Goal: Complete application form

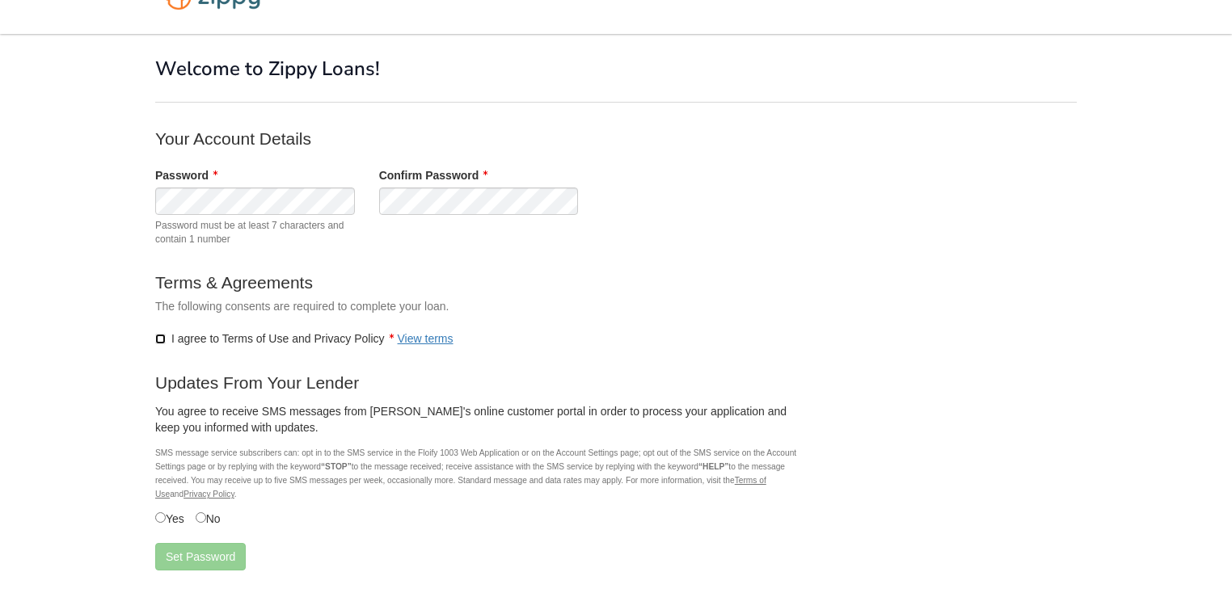
scroll to position [131, 0]
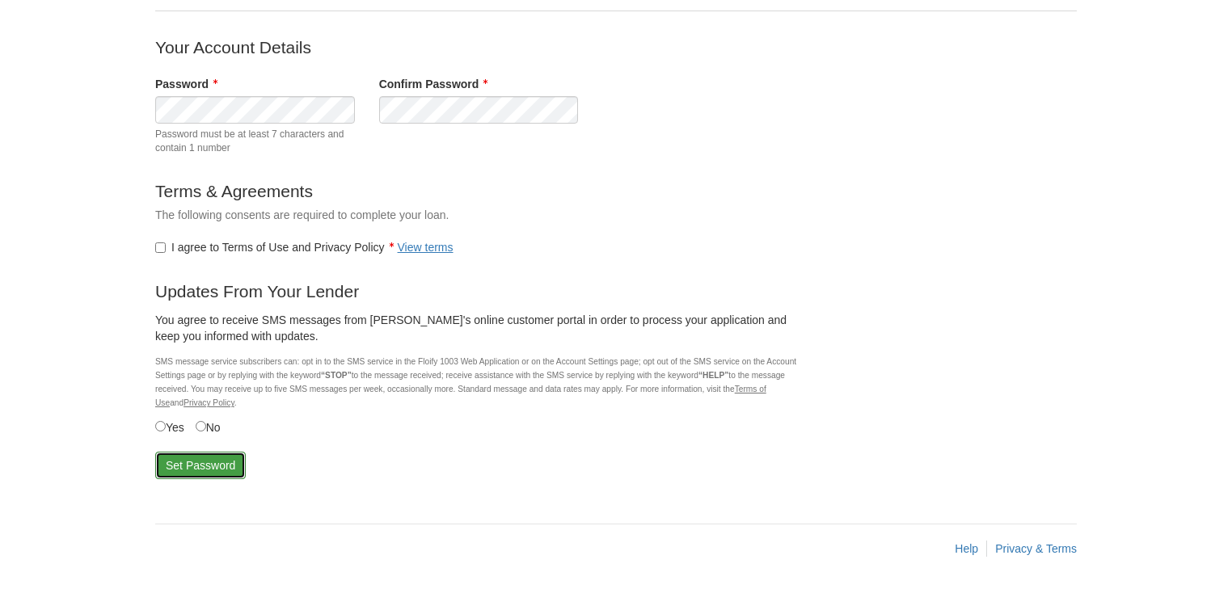
click at [213, 467] on button "Set Password" at bounding box center [200, 465] width 91 height 27
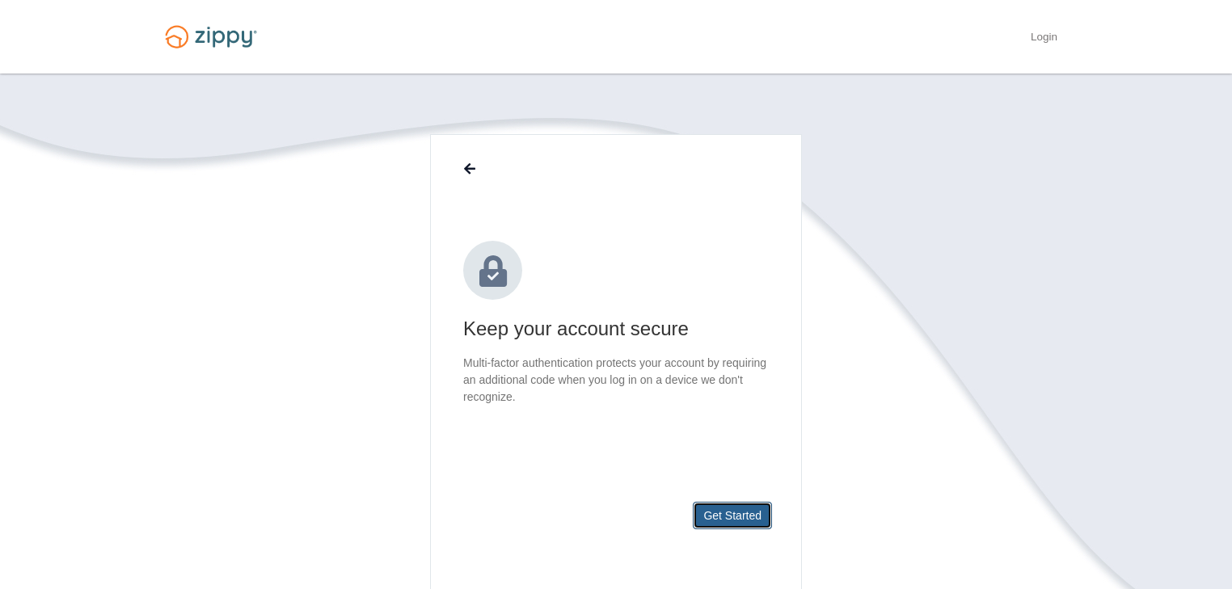
click at [723, 514] on button "Get Started" at bounding box center [732, 515] width 79 height 27
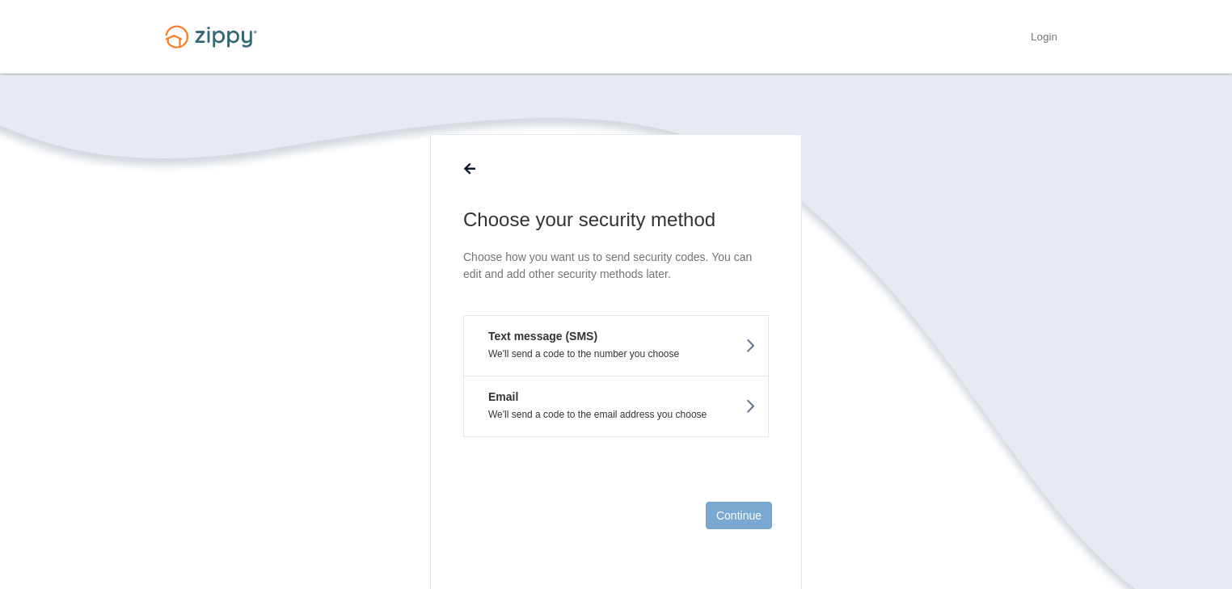
click at [643, 340] on button "Text message (SMS) We'll send a code to the number you choose" at bounding box center [616, 345] width 306 height 61
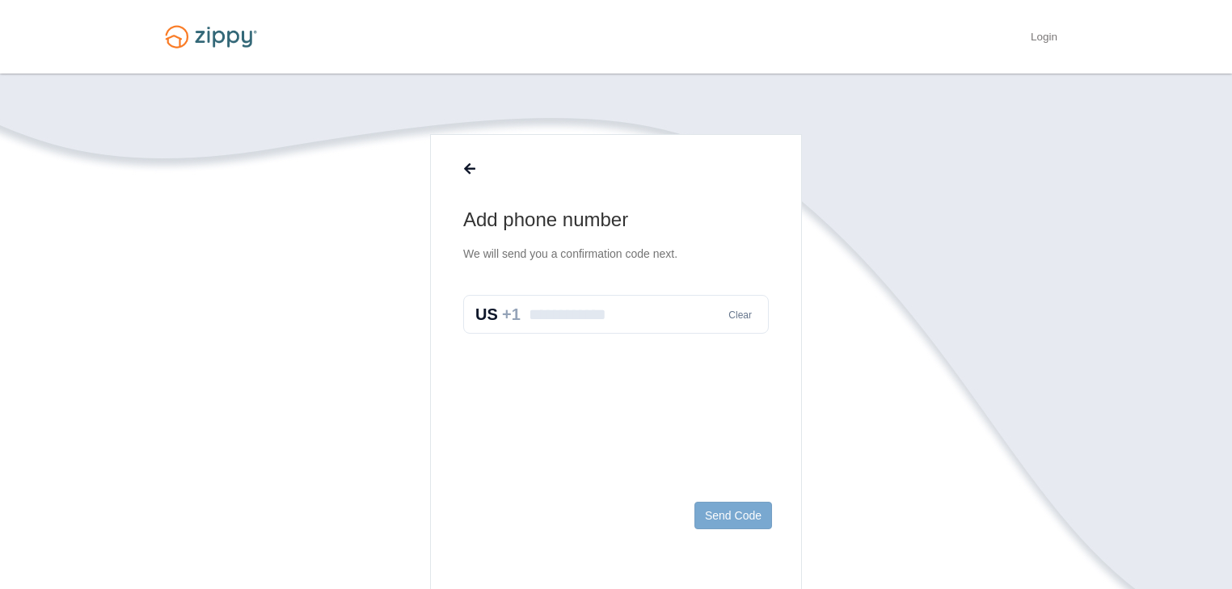
click at [580, 317] on input "text" at bounding box center [616, 314] width 306 height 39
type input "**********"
click at [744, 515] on button "Send Code" at bounding box center [733, 515] width 78 height 27
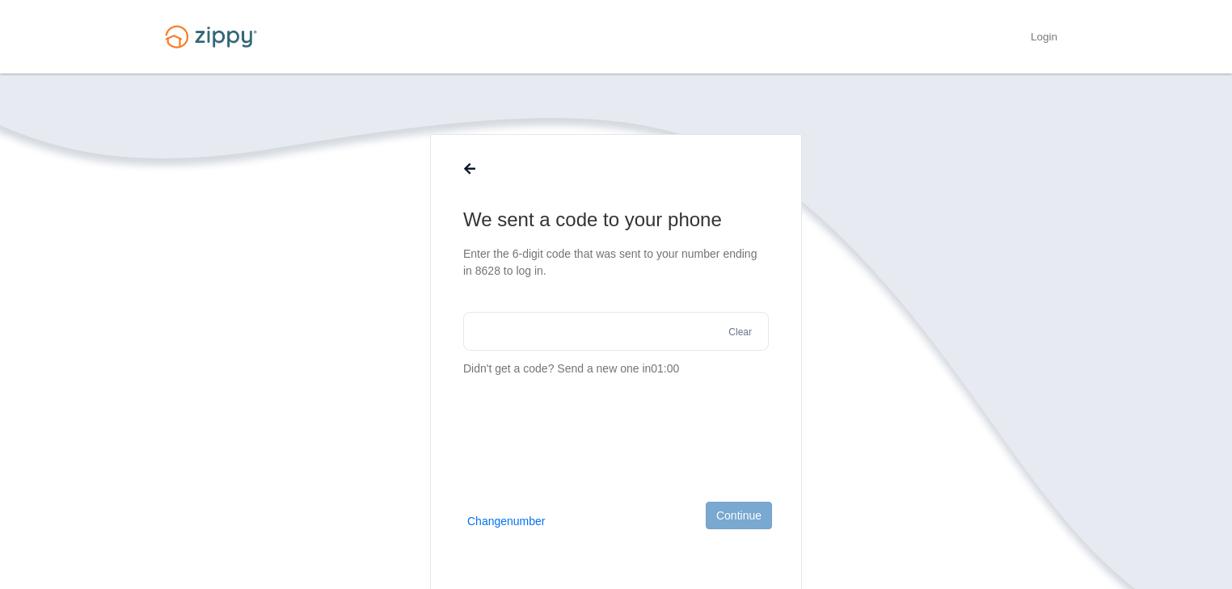
click at [572, 344] on input "text" at bounding box center [616, 331] width 306 height 39
type input "******"
click at [753, 512] on button "Continue" at bounding box center [739, 515] width 66 height 27
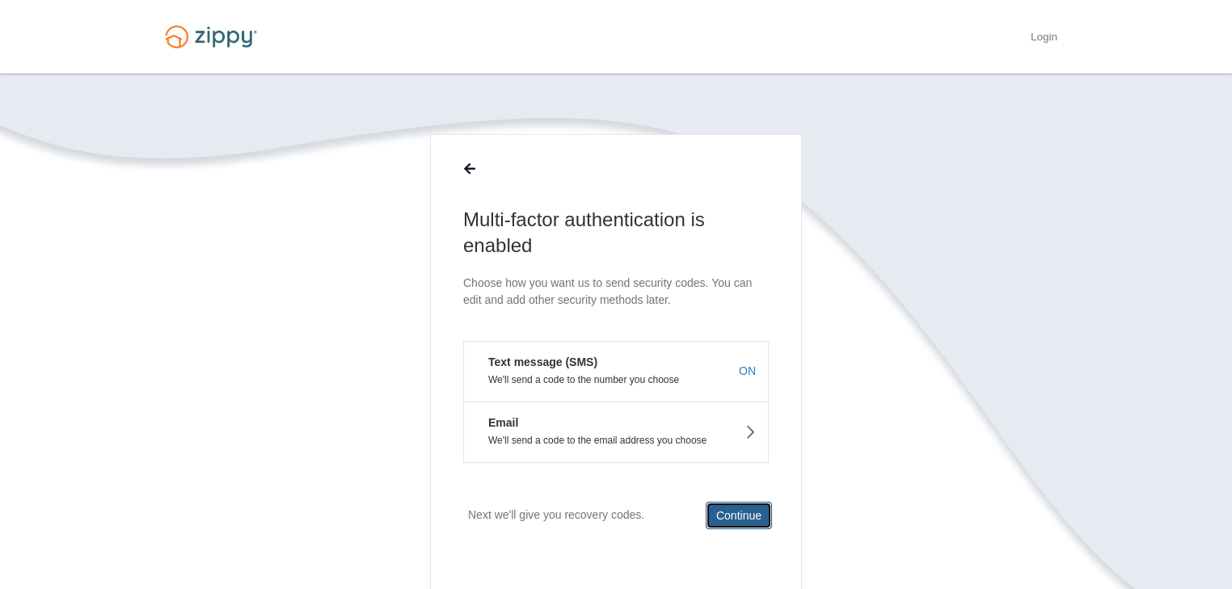
click at [741, 512] on button "Continue" at bounding box center [739, 515] width 66 height 27
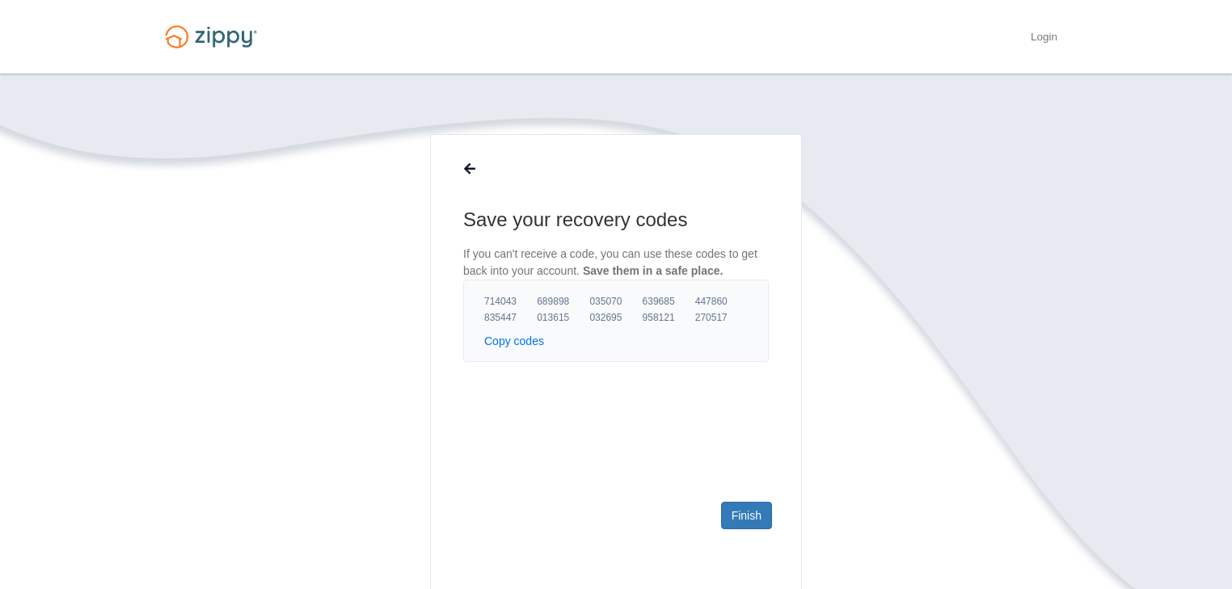
click at [515, 341] on button "Copy codes" at bounding box center [514, 341] width 60 height 16
click at [745, 514] on link "Finish" at bounding box center [746, 515] width 51 height 27
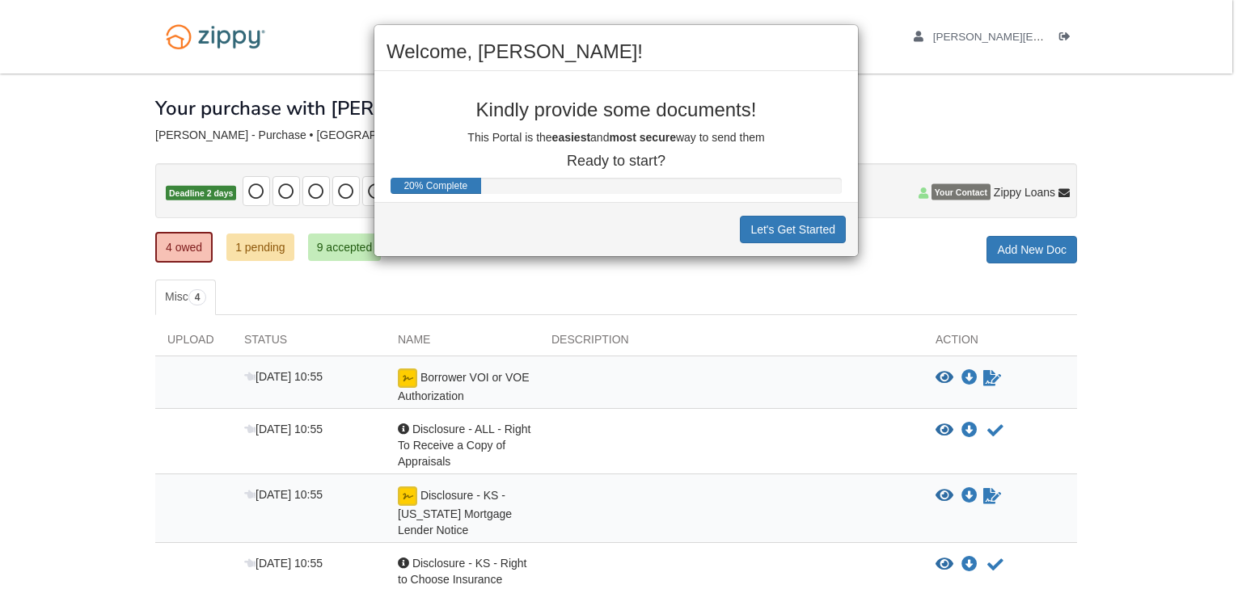
click at [404, 210] on div "Let's Get Started" at bounding box center [615, 229] width 483 height 54
click at [793, 226] on button "Let's Get Started" at bounding box center [793, 229] width 106 height 27
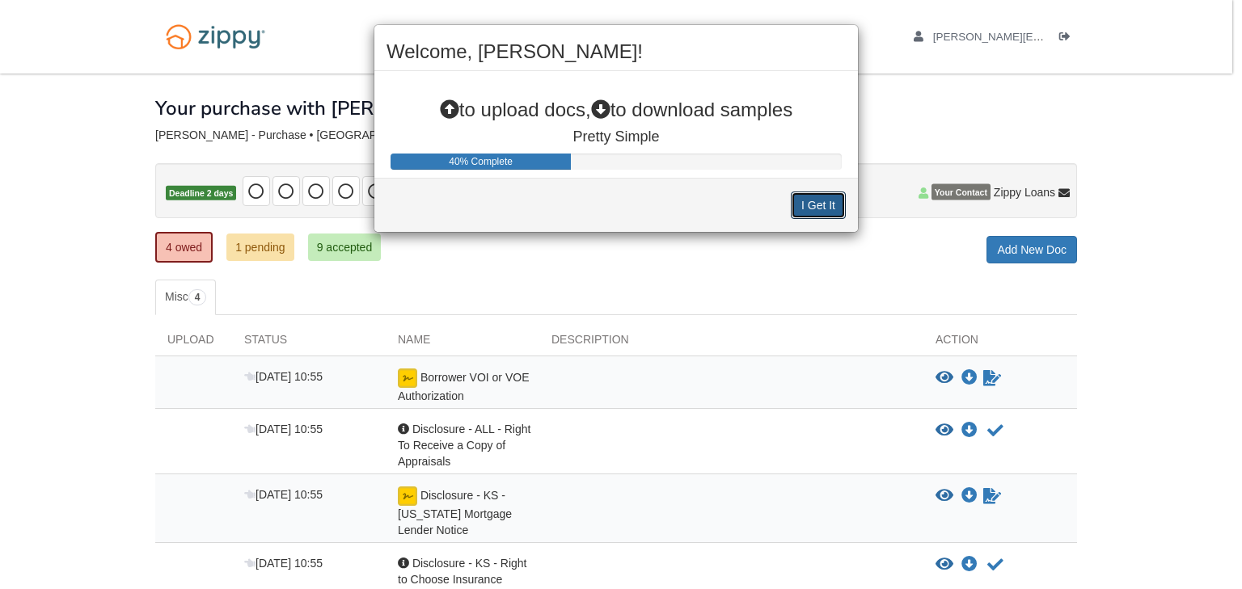
click at [812, 205] on button "I Get It" at bounding box center [818, 205] width 55 height 27
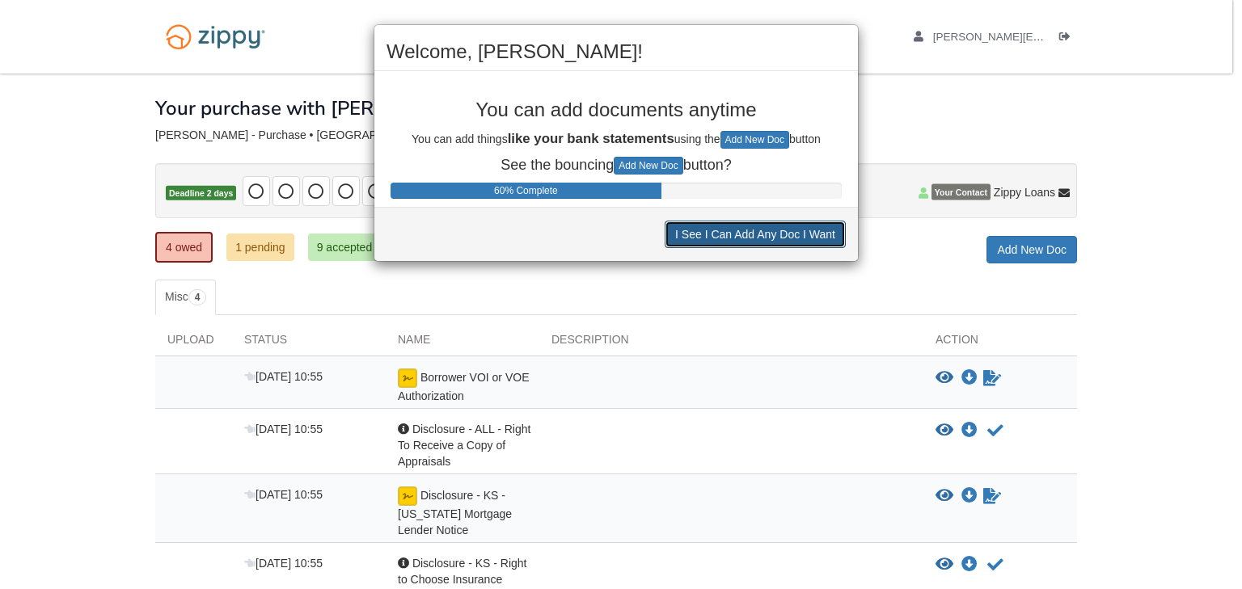
click at [785, 238] on button "I See I Can Add Any Doc I Want" at bounding box center [754, 234] width 181 height 27
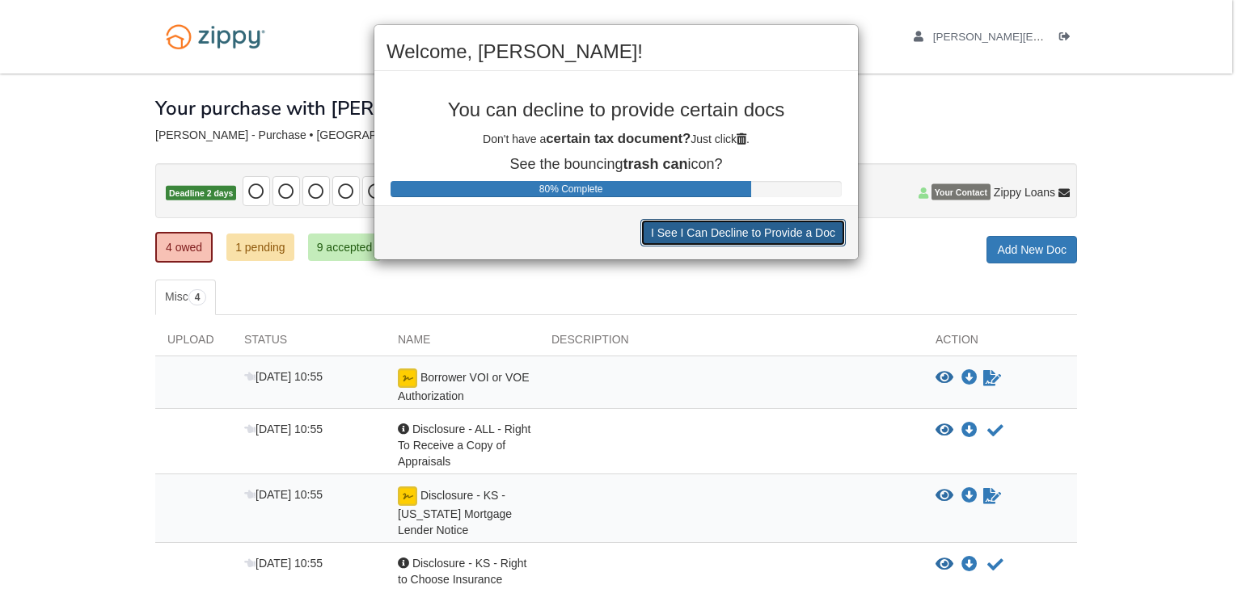
click at [783, 238] on button "I See I Can Decline to Provide a Doc" at bounding box center [742, 232] width 205 height 27
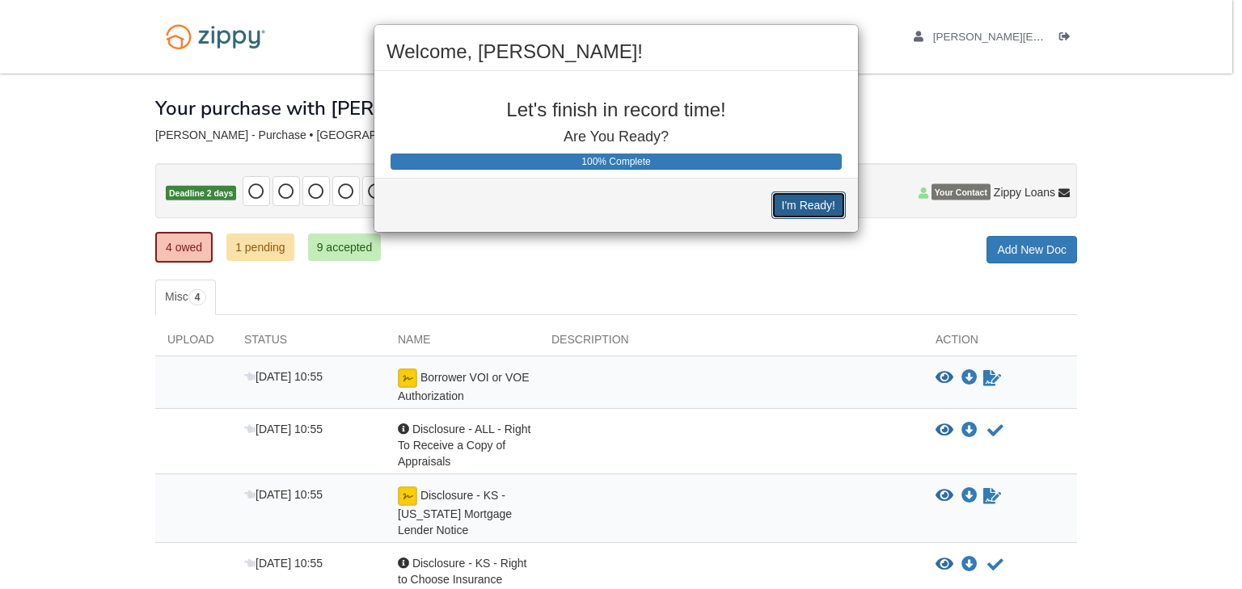
click at [798, 209] on button "I'm Ready!" at bounding box center [808, 205] width 74 height 27
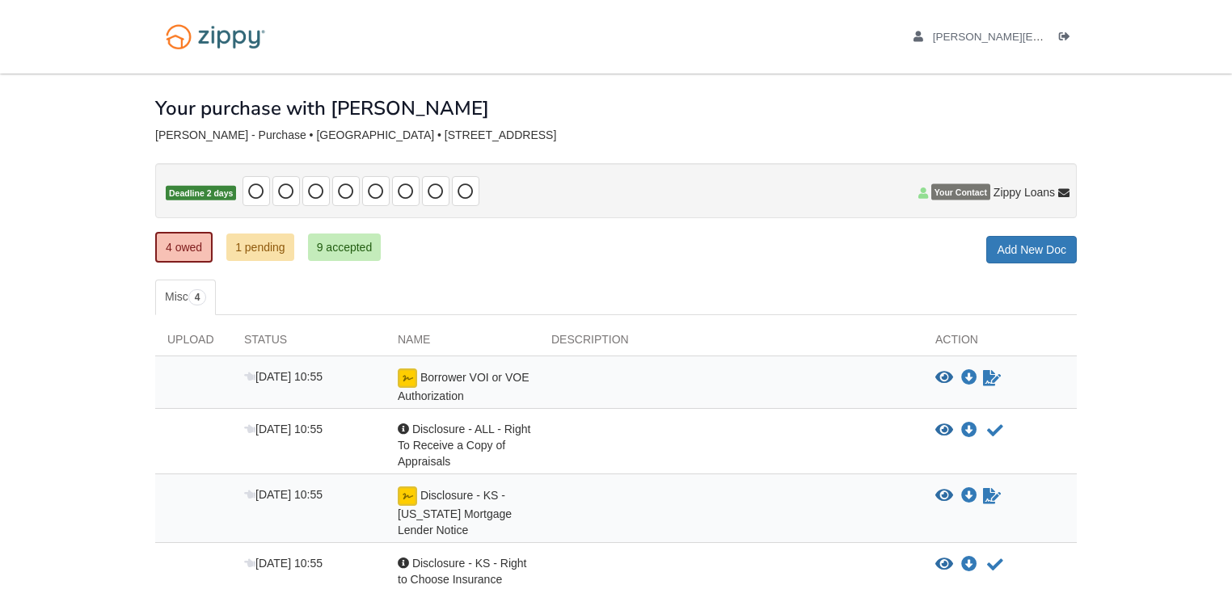
click at [171, 263] on div "× × × Pending Add Document Notice document will be included in the email sent t…" at bounding box center [616, 366] width 922 height 584
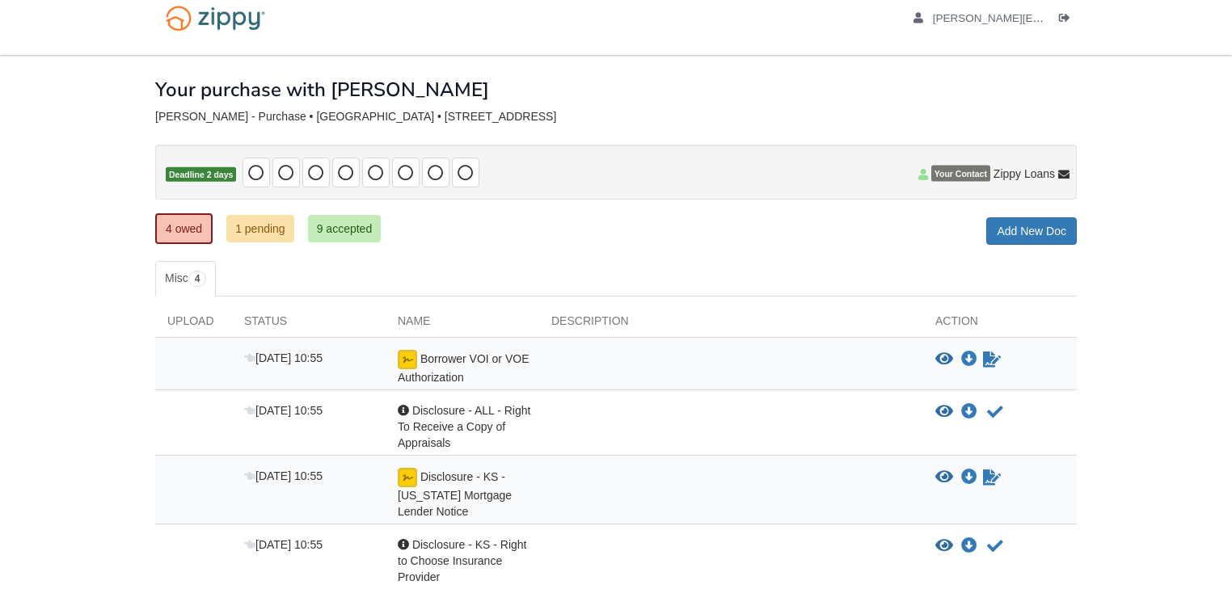
scroll to position [17, 0]
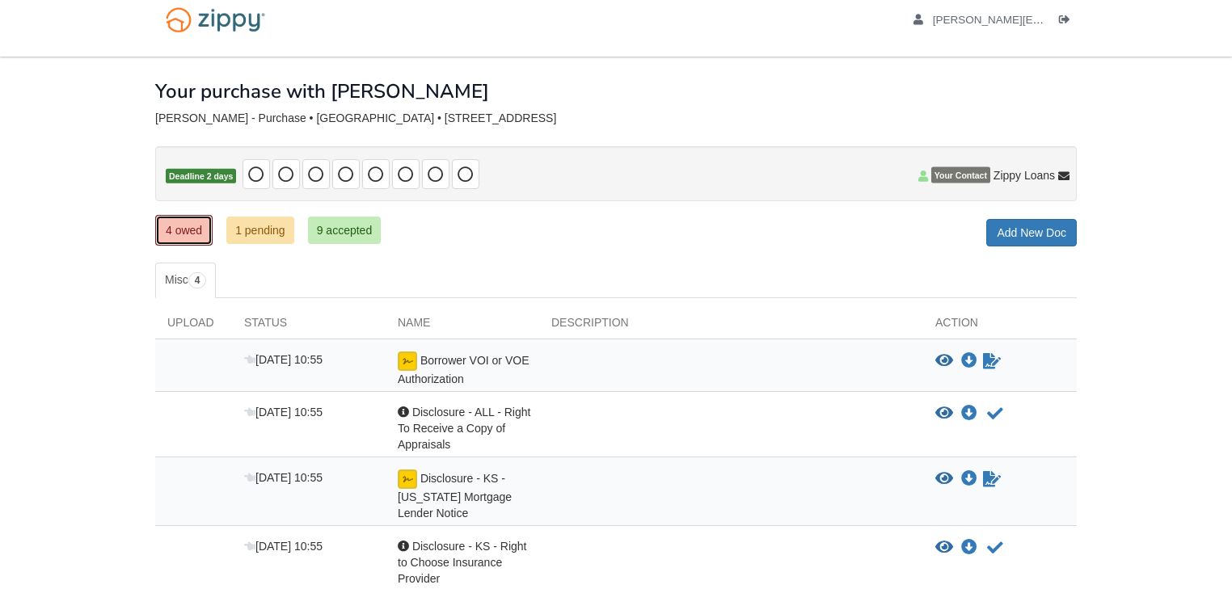
click at [178, 225] on link "4 owed" at bounding box center [183, 230] width 57 height 31
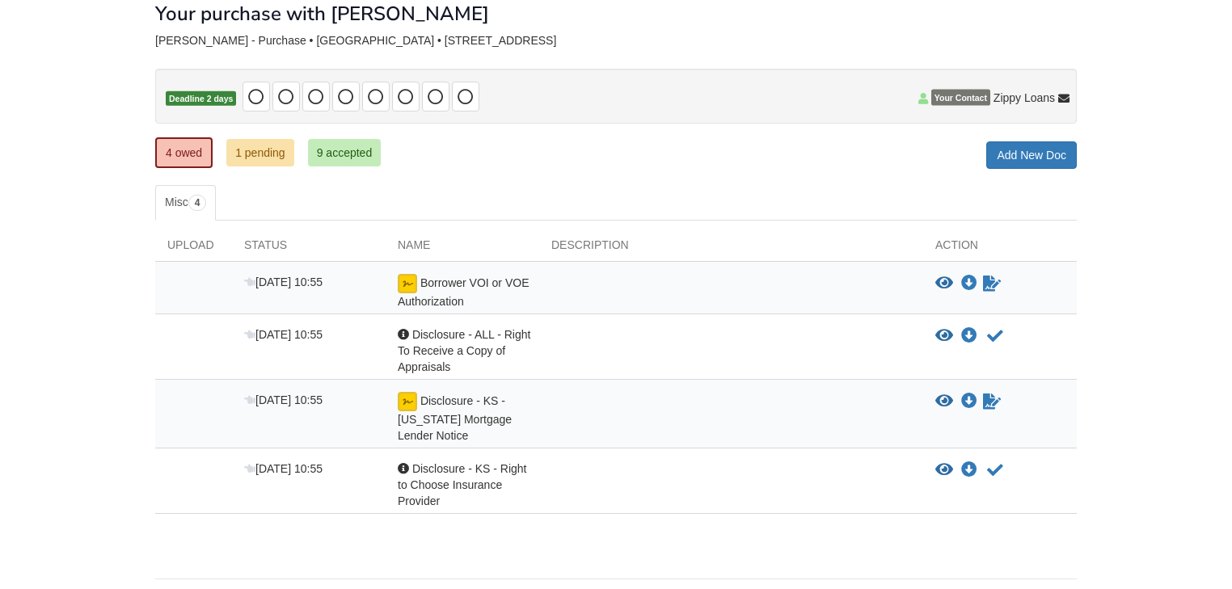
scroll to position [129, 0]
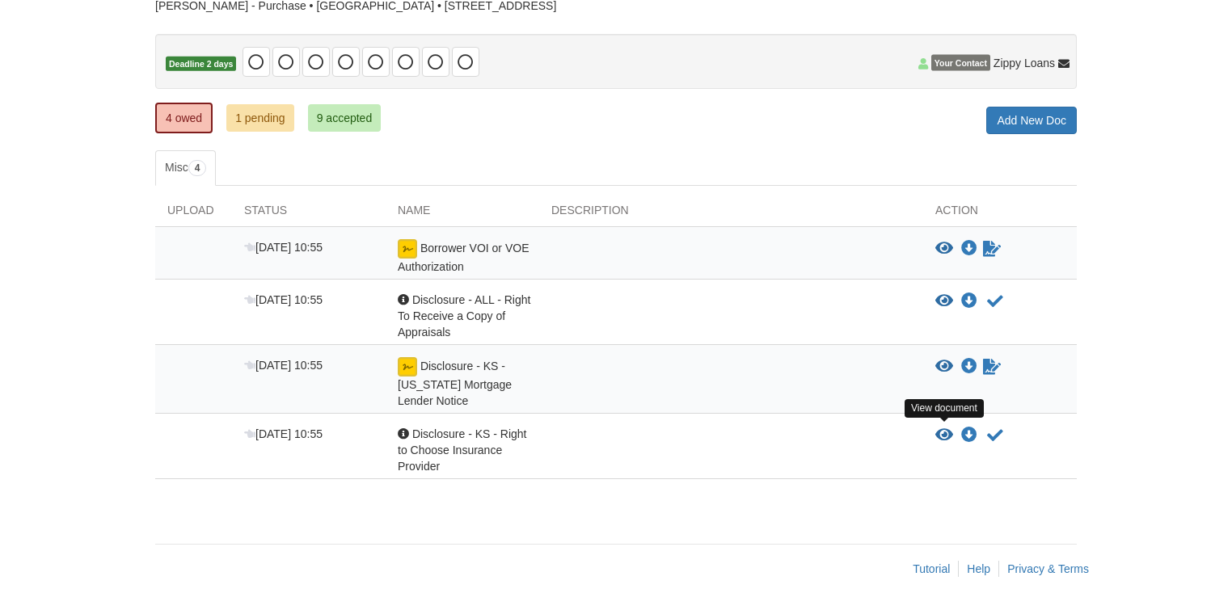
click at [943, 428] on icon "View Disclosure - KS - Right to Choose Insurance Provider" at bounding box center [944, 436] width 18 height 16
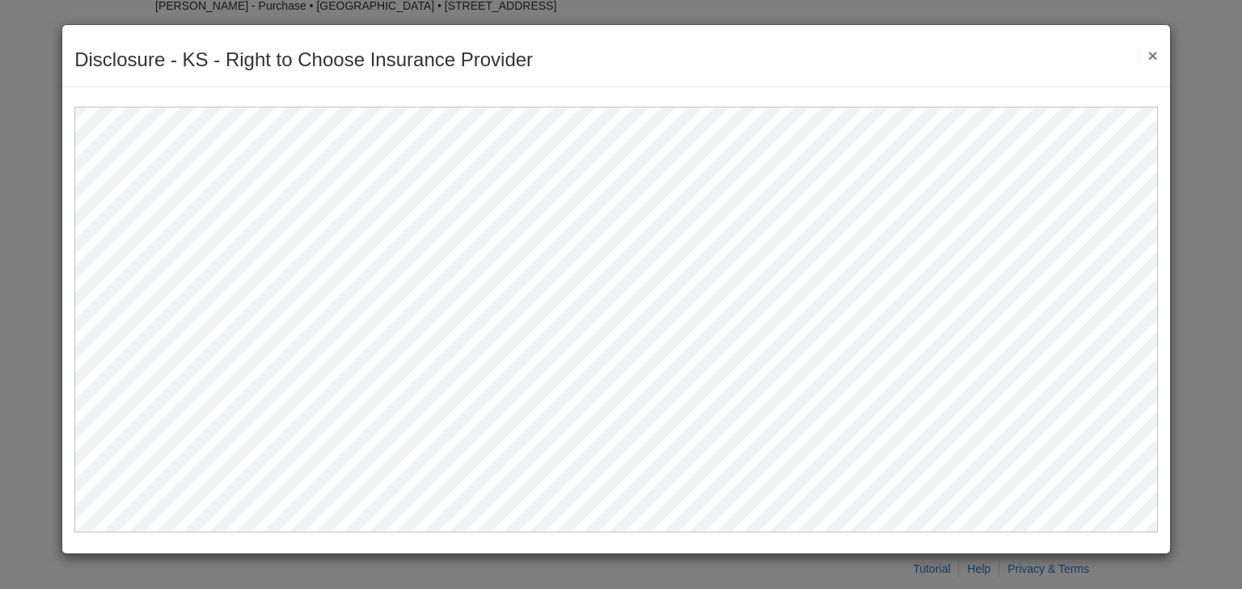
click at [1154, 53] on button "×" at bounding box center [1148, 55] width 19 height 17
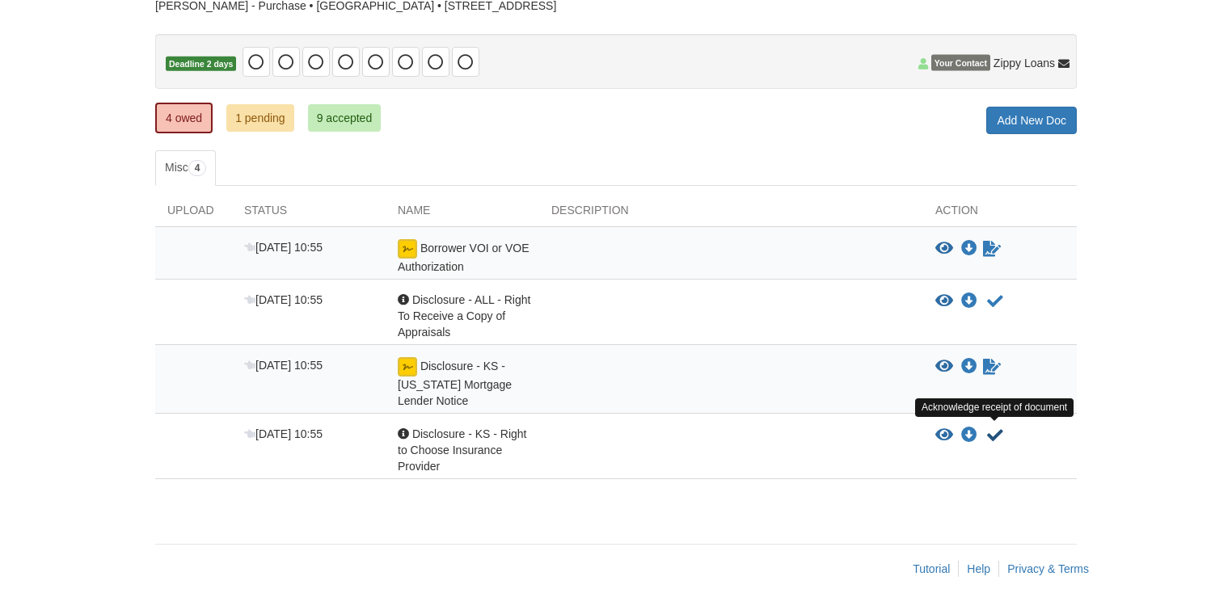
click at [996, 428] on icon "Acknowledge receipt of document" at bounding box center [995, 436] width 16 height 16
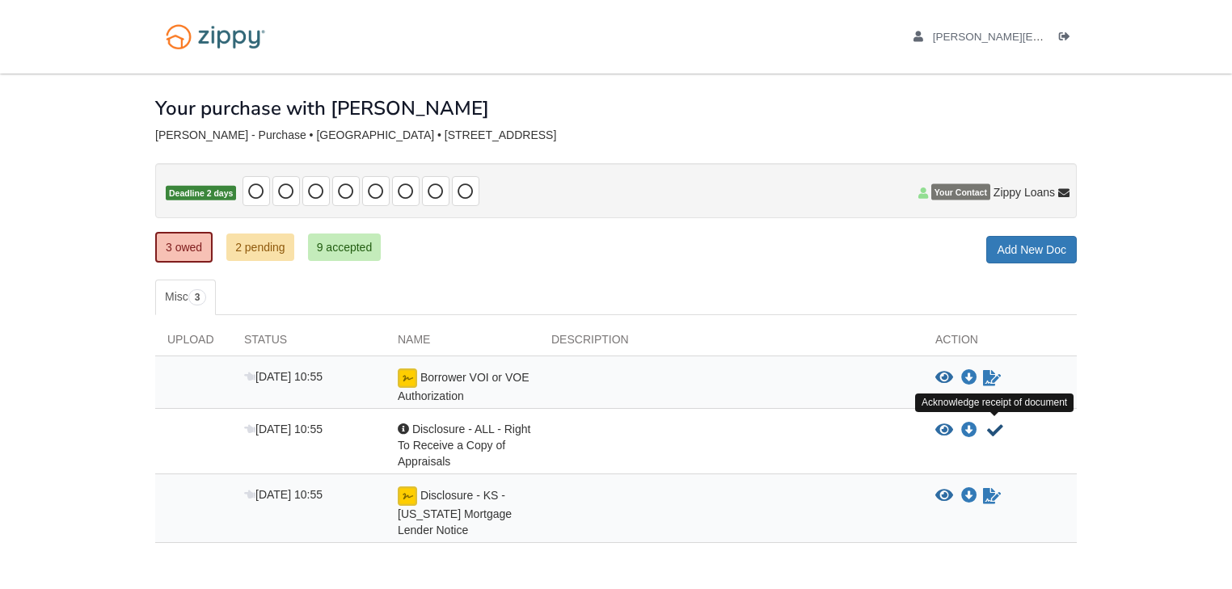
click at [996, 427] on icon "Acknowledge receipt of document" at bounding box center [995, 431] width 16 height 16
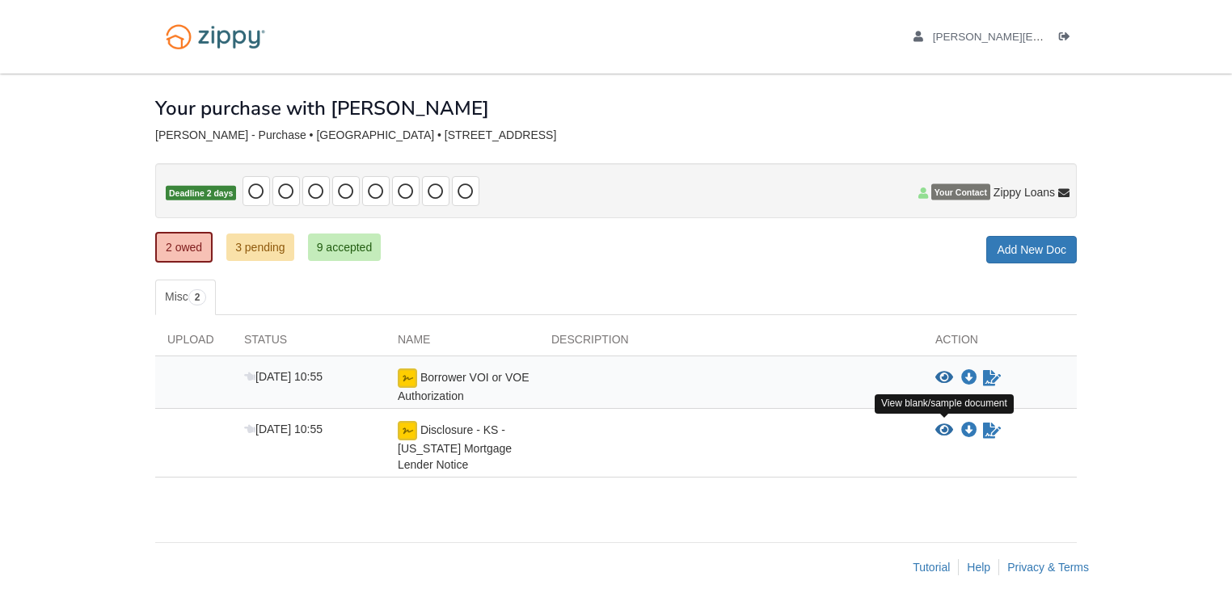
click at [943, 423] on icon "View Disclosure - KS - Kansas Mortgage Lender Notice" at bounding box center [944, 431] width 18 height 16
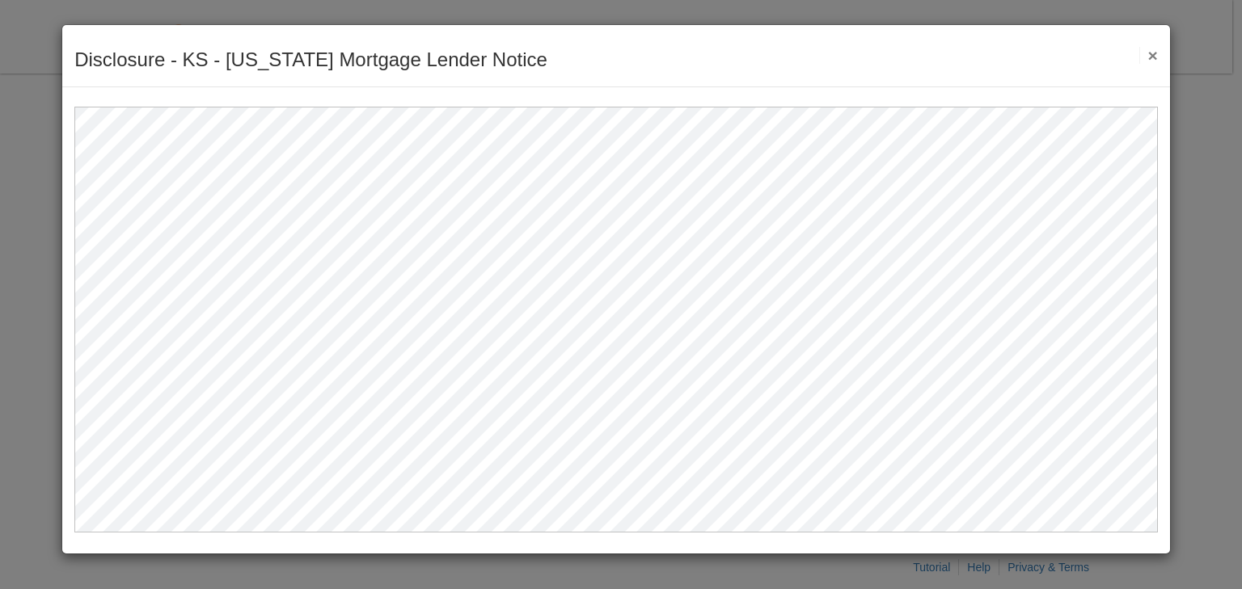
click at [1149, 54] on button "×" at bounding box center [1148, 55] width 19 height 17
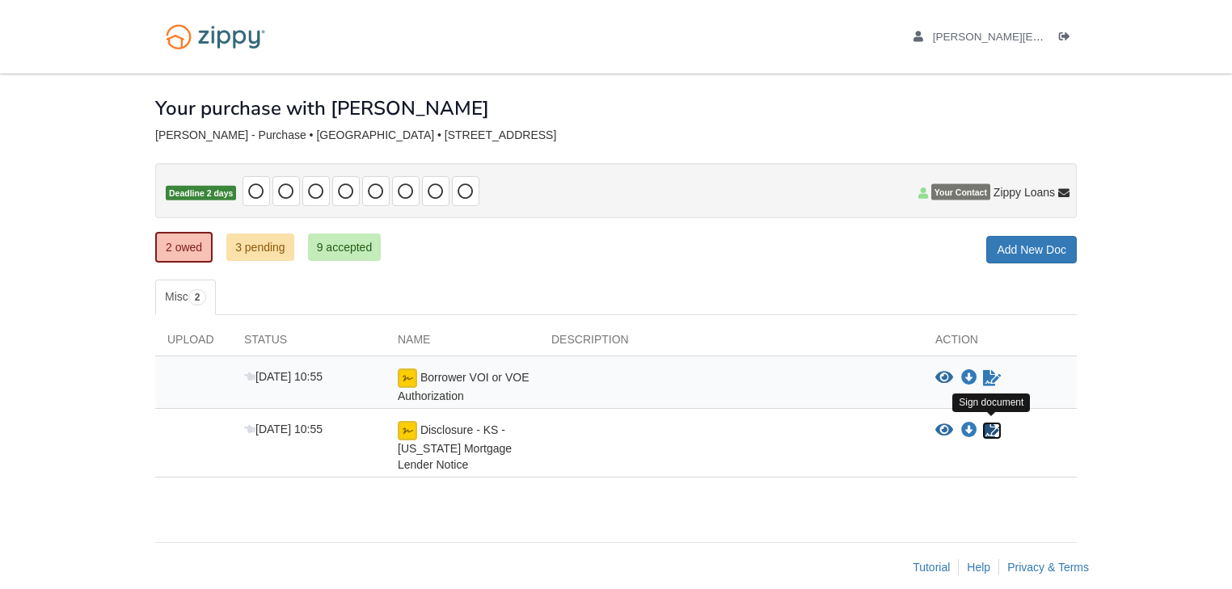
click at [989, 427] on icon "Sign Form" at bounding box center [992, 431] width 18 height 16
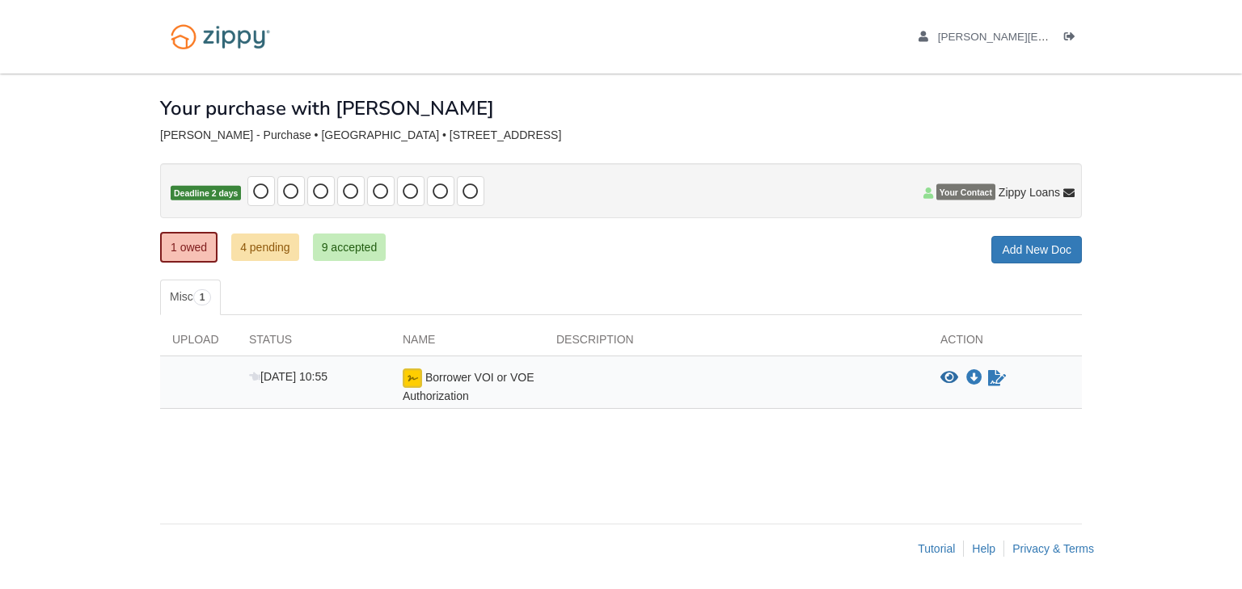
click at [777, 262] on div "1 owed 4 pending 9 accepted My Estimated Payment × My Estimated Payment Add New…" at bounding box center [621, 248] width 922 height 29
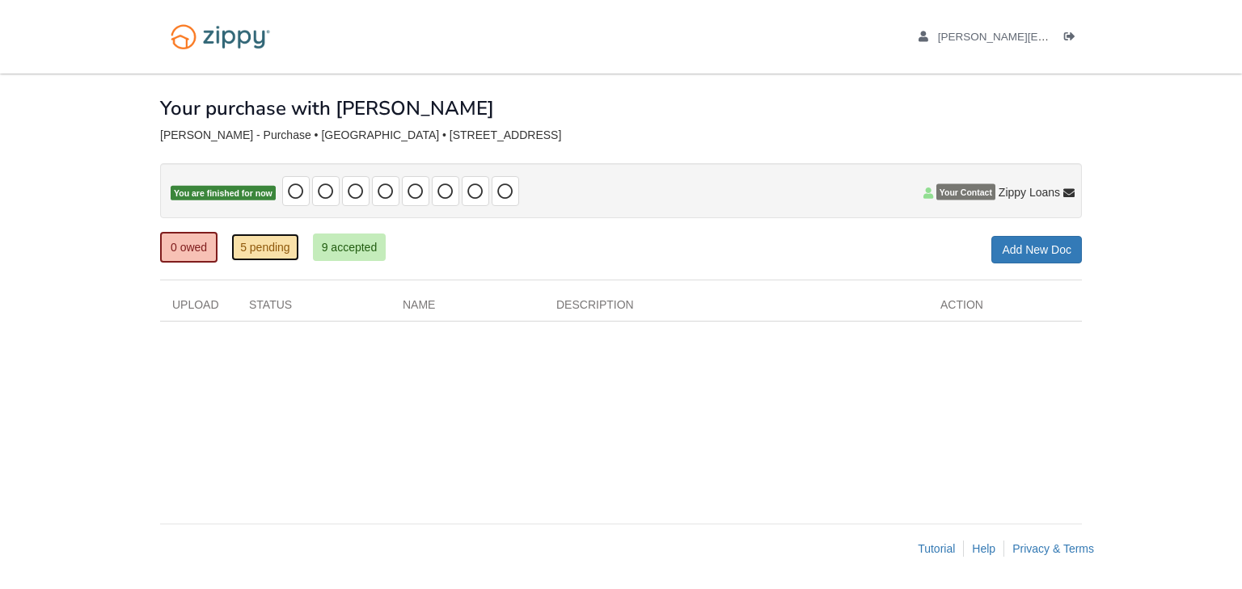
click at [277, 251] on link "5 pending" at bounding box center [265, 247] width 68 height 27
